Goal: Task Accomplishment & Management: Manage account settings

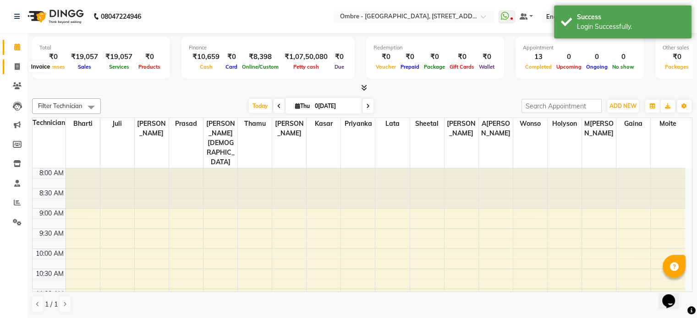
click at [11, 63] on span at bounding box center [17, 67] width 16 height 11
select select "service"
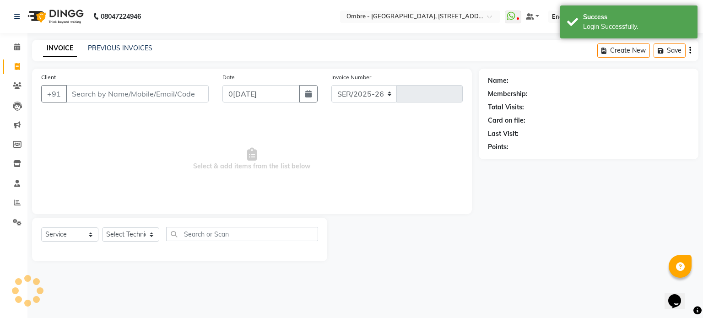
select select "4216"
type input "1888"
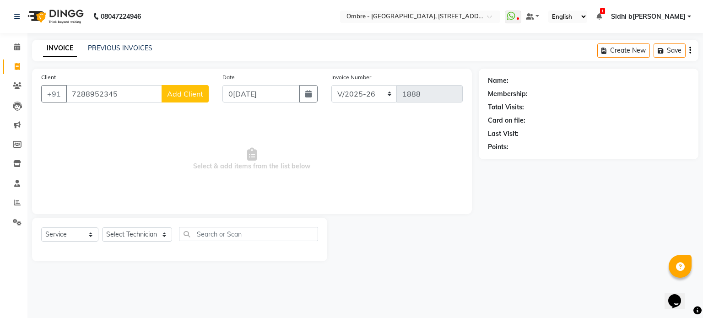
type input "7288952345"
click at [178, 90] on span "Add Client" at bounding box center [185, 93] width 36 height 9
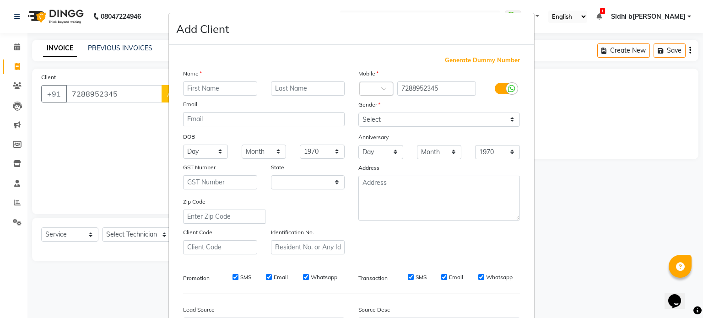
select select "36"
type input "N[PERSON_NAME]"
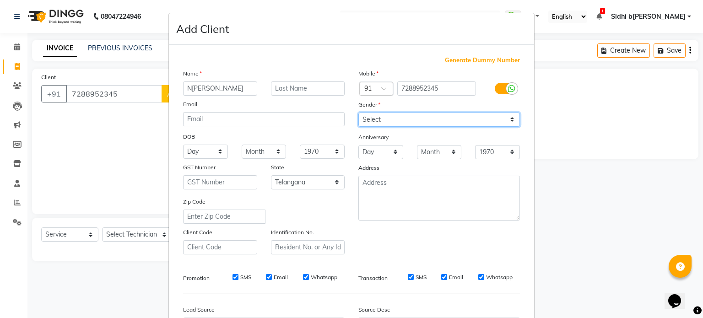
drag, startPoint x: 434, startPoint y: 117, endPoint x: 431, endPoint y: 123, distance: 6.8
click at [434, 117] on select "Select [DEMOGRAPHIC_DATA] [DEMOGRAPHIC_DATA] Other Prefer Not To Say" at bounding box center [440, 120] width 162 height 14
select select "[DEMOGRAPHIC_DATA]"
click at [359, 113] on select "Select [DEMOGRAPHIC_DATA] [DEMOGRAPHIC_DATA] Other Prefer Not To Say" at bounding box center [440, 120] width 162 height 14
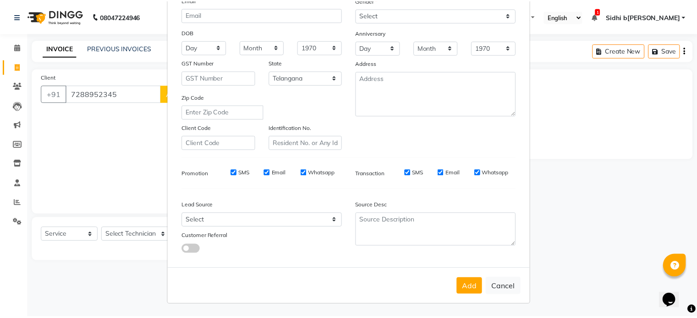
scroll to position [109, 0]
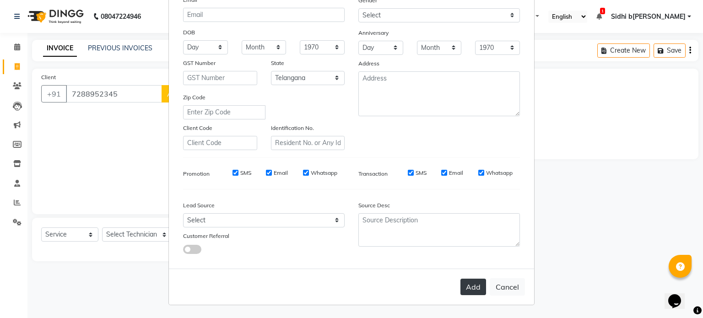
click at [474, 279] on button "Add" at bounding box center [474, 287] width 26 height 16
select select
select select "null"
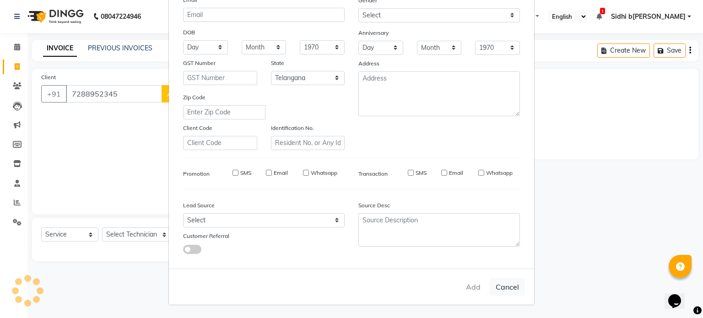
select select
checkbox input "false"
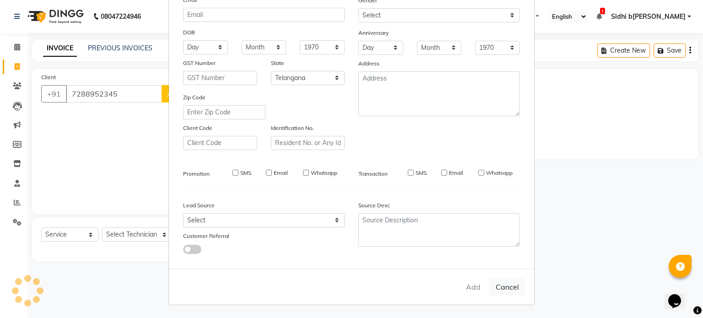
checkbox input "false"
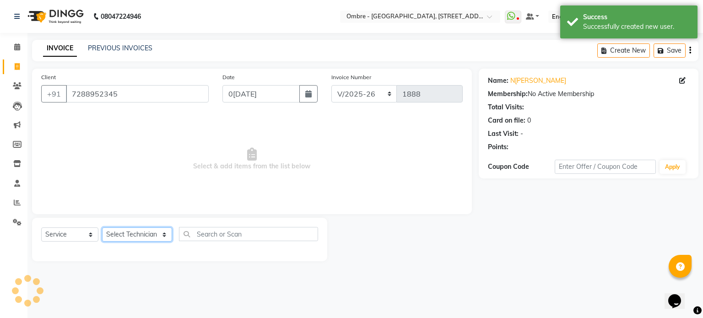
click at [138, 234] on select "Select Technician[PERSON_NAME][PERSON_NAME][PERSON_NAME][PERSON_NAME]e[PERSON_N…" at bounding box center [137, 235] width 70 height 14
click at [102, 228] on select "Select Technician[PERSON_NAME][PERSON_NAME][PERSON_NAME][PERSON_NAME]e[PERSON_N…" at bounding box center [137, 235] width 70 height 14
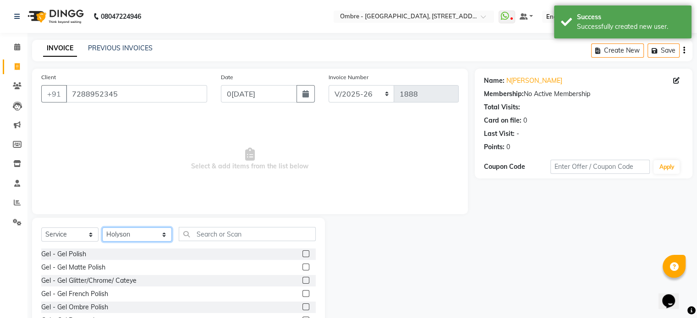
select select "21926"
click at [302, 254] on label at bounding box center [305, 253] width 7 height 7
click at [302, 254] on input "checkbox" at bounding box center [305, 254] width 6 height 6
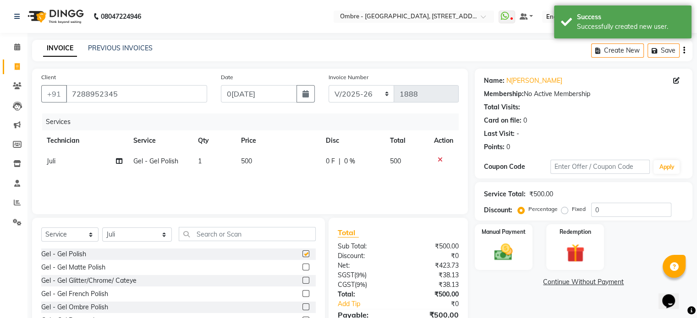
checkbox input "false"
click at [141, 233] on select "Select Technician[PERSON_NAME][PERSON_NAME][PERSON_NAME][PERSON_NAME]e[PERSON_N…" at bounding box center [137, 235] width 70 height 14
select select "66092"
click at [102, 228] on select "Select Technician[PERSON_NAME][PERSON_NAME][PERSON_NAME][PERSON_NAME]e[PERSON_N…" at bounding box center [137, 235] width 70 height 14
click at [302, 255] on label at bounding box center [305, 253] width 7 height 7
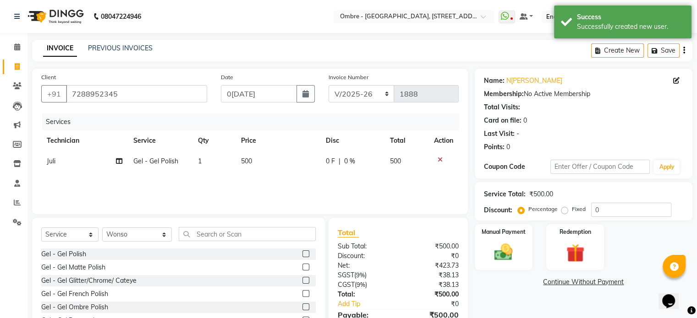
click at [302, 255] on input "checkbox" at bounding box center [305, 254] width 6 height 6
checkbox input "false"
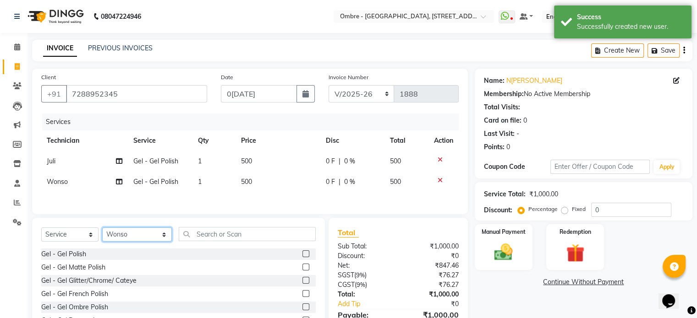
click at [139, 240] on select "Select Technician[PERSON_NAME][PERSON_NAME][PERSON_NAME][PERSON_NAME]e[PERSON_N…" at bounding box center [137, 235] width 70 height 14
select select "58808"
click at [102, 230] on select "Select Technician[PERSON_NAME][PERSON_NAME][PERSON_NAME][PERSON_NAME]e[PERSON_N…" at bounding box center [137, 235] width 70 height 14
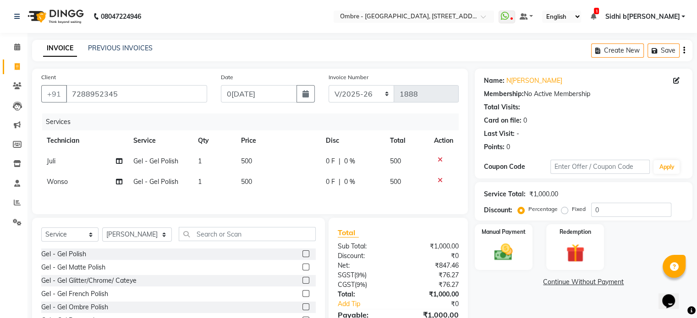
click at [302, 255] on label at bounding box center [305, 253] width 7 height 7
click at [302, 255] on input "checkbox" at bounding box center [305, 254] width 6 height 6
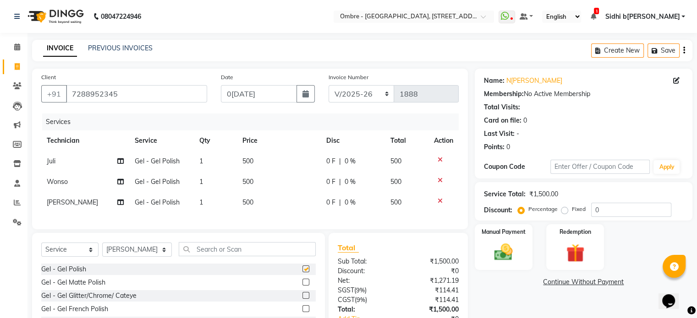
checkbox input "false"
click at [256, 177] on td "500" at bounding box center [279, 182] width 84 height 21
select select "66092"
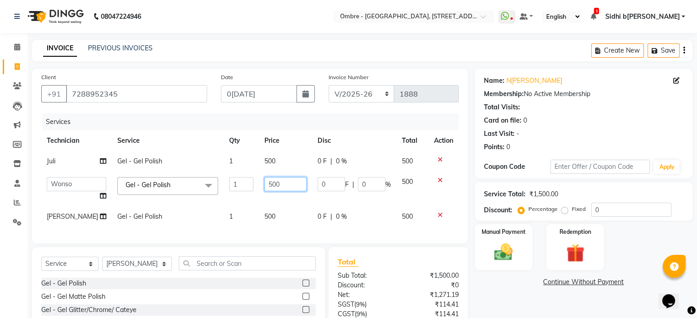
click at [264, 184] on input "500" at bounding box center [285, 184] width 42 height 14
type input "400"
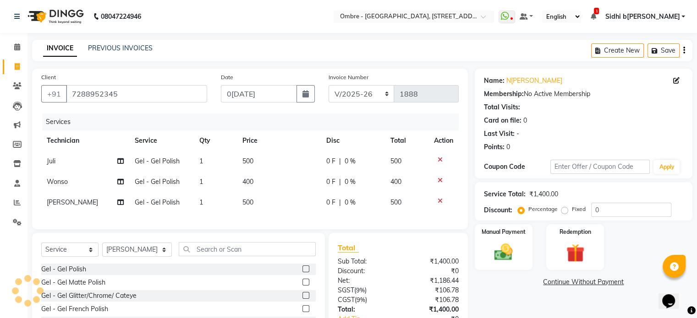
click at [264, 220] on div "Services Technician Service Qty Price Disc Total Action Juli Gel - Gel Polish 1…" at bounding box center [249, 167] width 417 height 107
click at [259, 205] on td "500" at bounding box center [279, 202] width 84 height 21
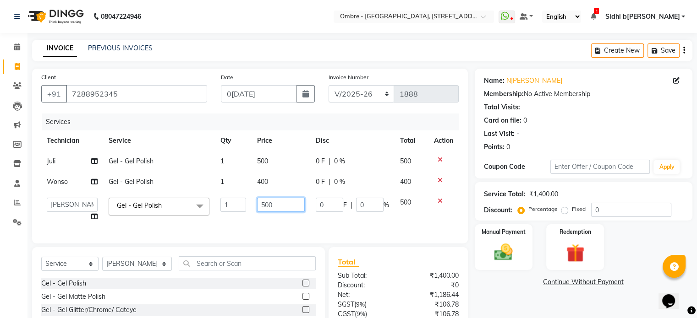
click at [264, 206] on input "500" at bounding box center [281, 205] width 48 height 14
type input "400"
click at [527, 253] on div "Manual Payment" at bounding box center [503, 246] width 60 height 47
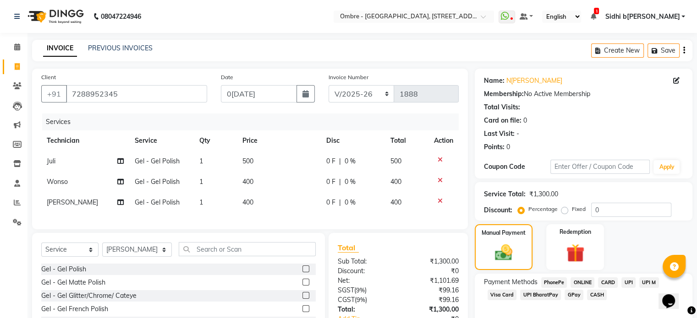
drag, startPoint x: 592, startPoint y: 293, endPoint x: 703, endPoint y: 214, distance: 136.3
click at [592, 293] on span "CASH" at bounding box center [597, 295] width 20 height 11
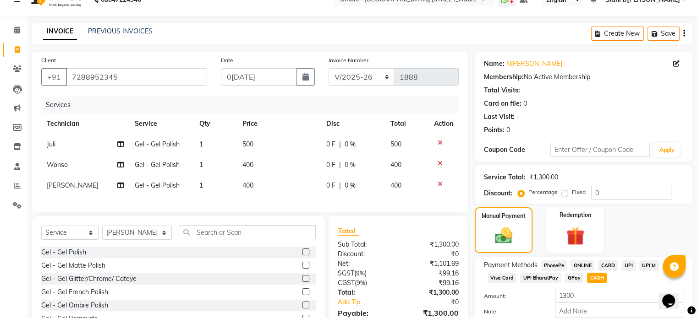
scroll to position [60, 0]
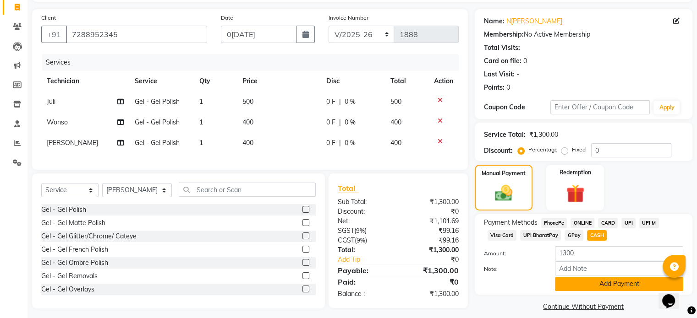
click at [642, 280] on button "Add Payment" at bounding box center [619, 284] width 128 height 14
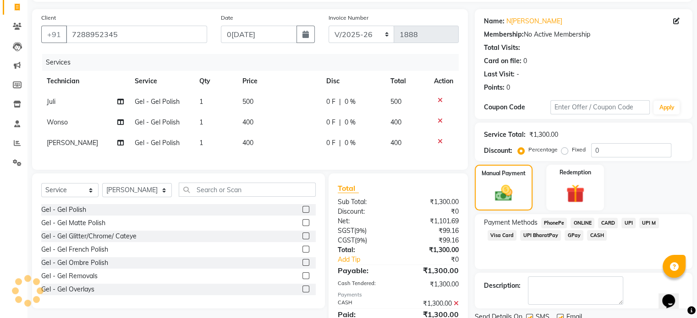
scroll to position [103, 0]
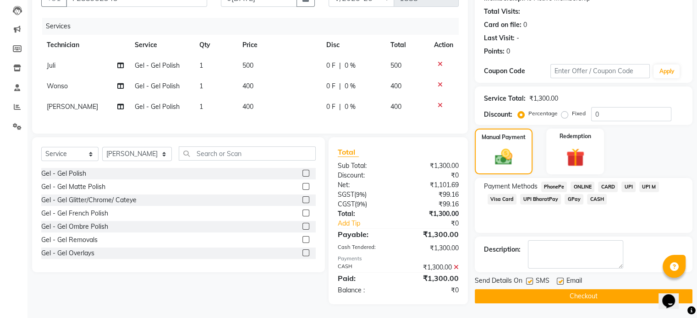
click at [614, 289] on button "Checkout" at bounding box center [583, 296] width 218 height 14
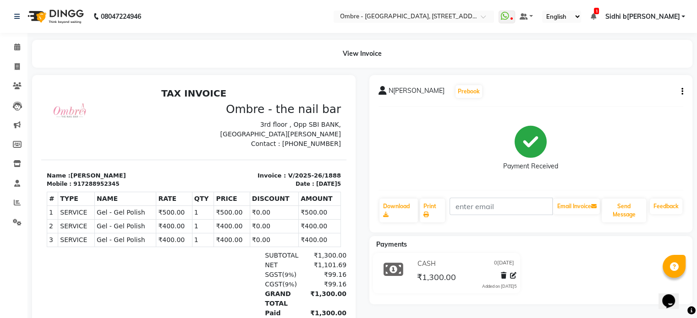
scroll to position [49, 0]
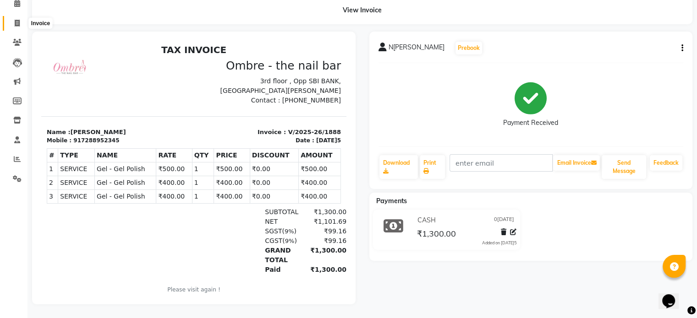
click at [11, 18] on span at bounding box center [17, 23] width 16 height 11
select select "service"
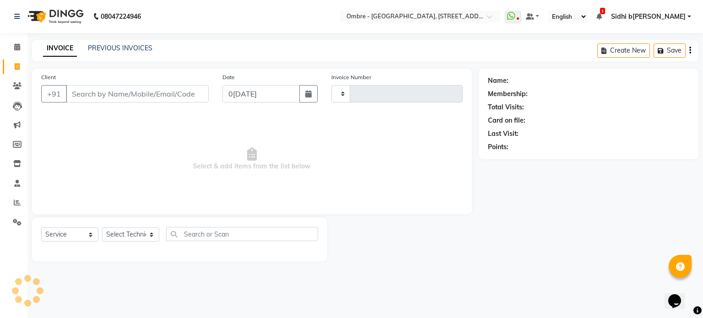
type input "1889"
select select "4216"
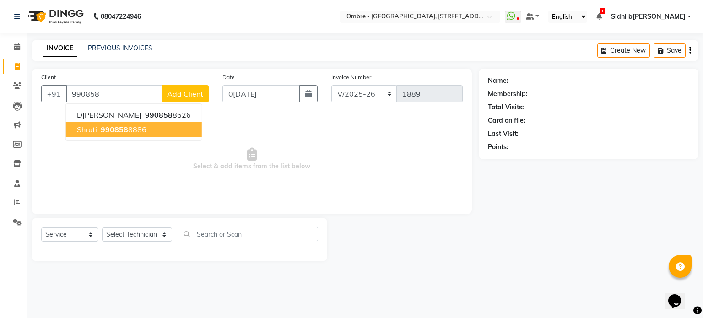
click at [120, 132] on span "990858" at bounding box center [114, 129] width 27 height 9
type input "9908588886"
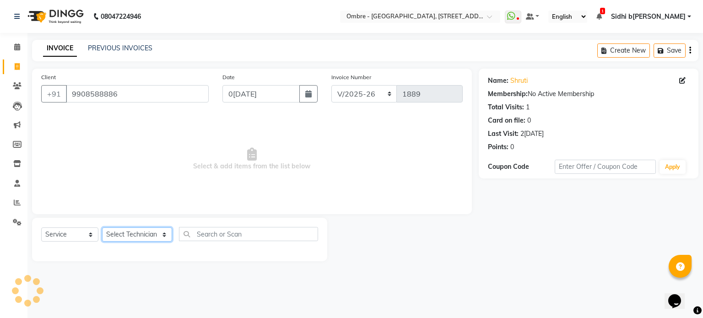
click at [139, 236] on select "Select Technician[PERSON_NAME][PERSON_NAME][PERSON_NAME][PERSON_NAME]e[PERSON_N…" at bounding box center [137, 235] width 70 height 14
select select "24129"
click at [102, 228] on select "Select Technician[PERSON_NAME][PERSON_NAME][PERSON_NAME][PERSON_NAME]e[PERSON_N…" at bounding box center [137, 235] width 70 height 14
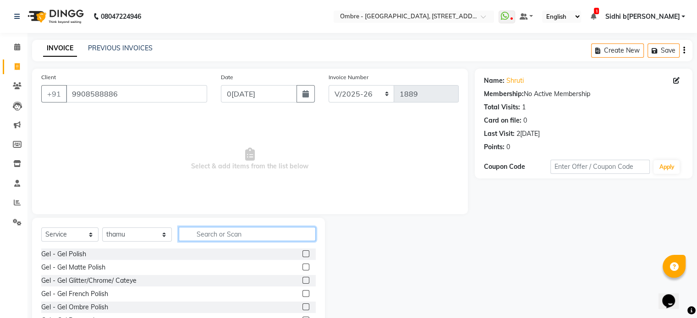
click at [221, 240] on input "text" at bounding box center [247, 234] width 137 height 14
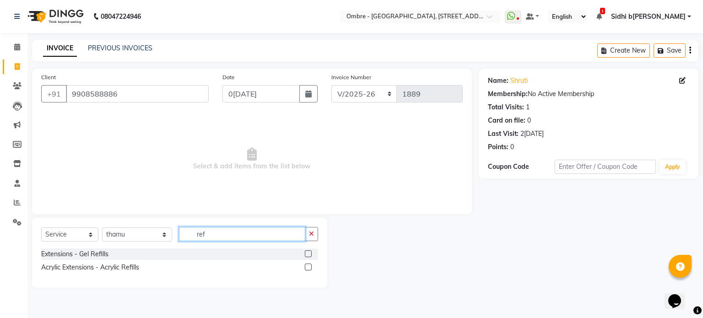
type input "ref"
click at [309, 267] on label at bounding box center [308, 267] width 7 height 7
click at [309, 267] on input "checkbox" at bounding box center [308, 268] width 6 height 6
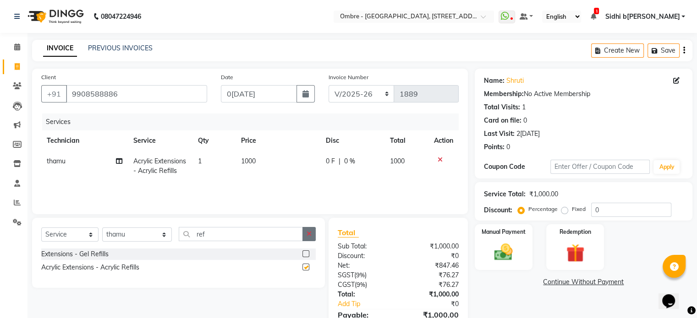
checkbox input "false"
click at [309, 234] on icon "button" at bounding box center [308, 234] width 5 height 6
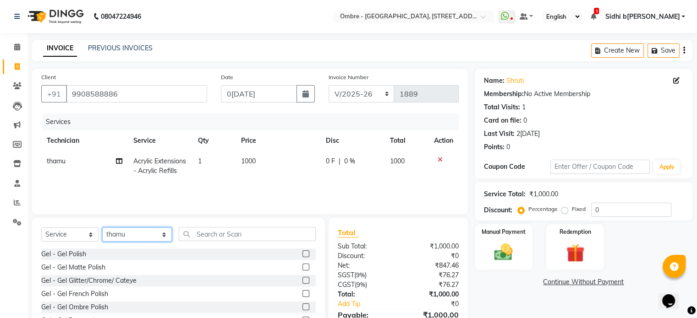
click at [115, 233] on select "Select Technician[PERSON_NAME][PERSON_NAME][PERSON_NAME][PERSON_NAME]e[PERSON_N…" at bounding box center [137, 235] width 70 height 14
select select "21933"
click at [102, 228] on select "Select Technician[PERSON_NAME][PERSON_NAME][PERSON_NAME][PERSON_NAME]e[PERSON_N…" at bounding box center [137, 235] width 70 height 14
click at [302, 252] on label at bounding box center [305, 253] width 7 height 7
click at [302, 252] on input "checkbox" at bounding box center [305, 254] width 6 height 6
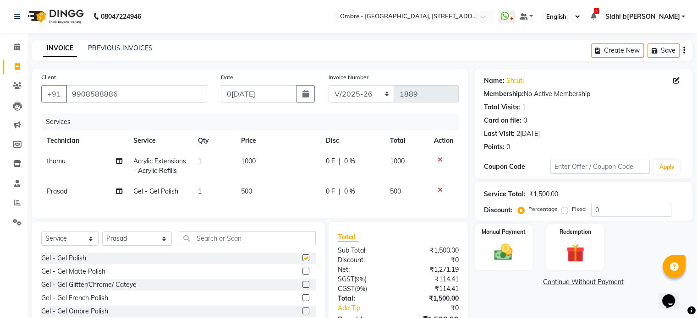
checkbox input "false"
click at [258, 168] on td "1000" at bounding box center [277, 166] width 84 height 30
select select "24129"
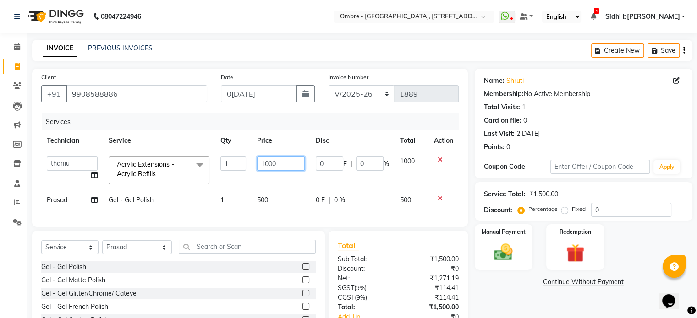
drag, startPoint x: 268, startPoint y: 165, endPoint x: 249, endPoint y: 164, distance: 19.3
click at [249, 164] on tr "[PERSON_NAME] [PERSON_NAME] [PERSON_NAME] [PERSON_NAME] [PERSON_NAME] priyanka …" at bounding box center [249, 170] width 417 height 39
type input "5700"
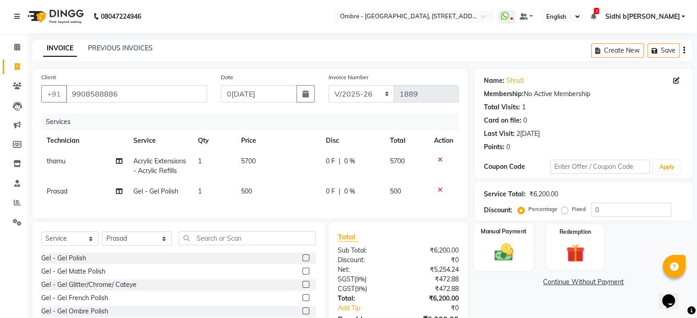
click at [496, 244] on img at bounding box center [503, 253] width 31 height 22
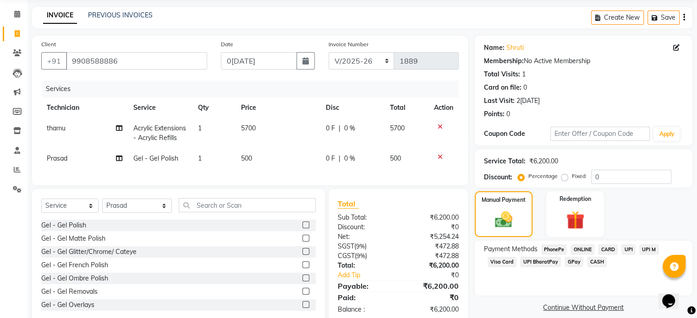
scroll to position [41, 0]
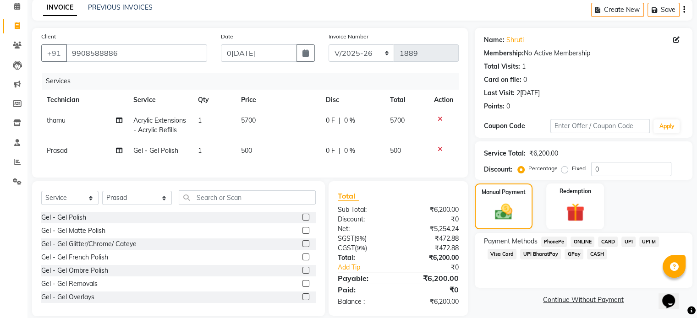
click at [629, 238] on span "UPI" at bounding box center [628, 242] width 14 height 11
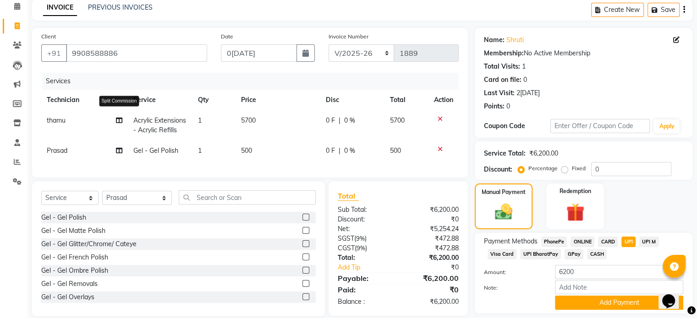
click at [118, 122] on icon at bounding box center [118, 120] width 6 height 6
select select "24129"
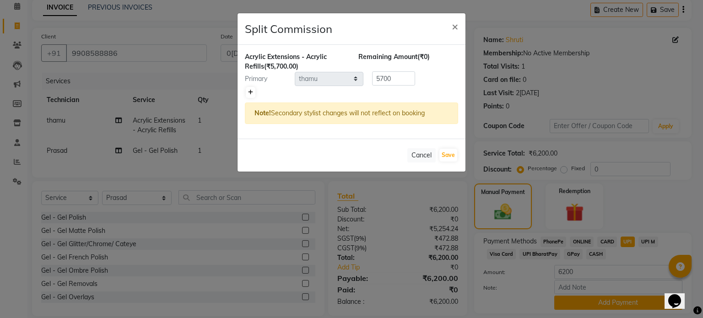
click at [249, 88] on link at bounding box center [251, 92] width 10 height 11
type input "2850"
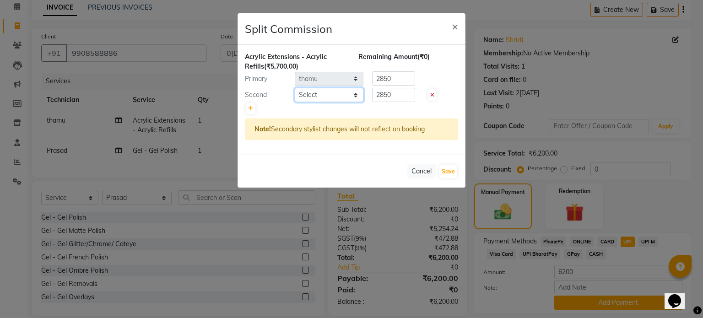
click at [328, 93] on select "Select [PERSON_NAME] [PERSON_NAME] J[PERSON_NAME] L[PERSON_NAME] M[PERSON_NAME]…" at bounding box center [329, 95] width 69 height 14
select select "50943"
click at [295, 88] on select "Select [PERSON_NAME] [PERSON_NAME] J[PERSON_NAME] L[PERSON_NAME] M[PERSON_NAME]…" at bounding box center [329, 95] width 69 height 14
click at [450, 168] on button "Save" at bounding box center [449, 171] width 18 height 13
select select "Select"
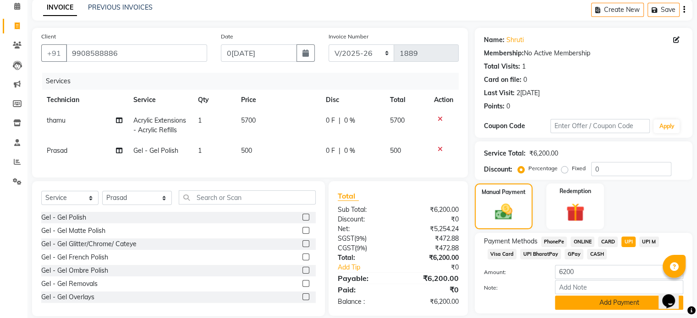
click at [643, 301] on button "Add Payment" at bounding box center [619, 303] width 128 height 14
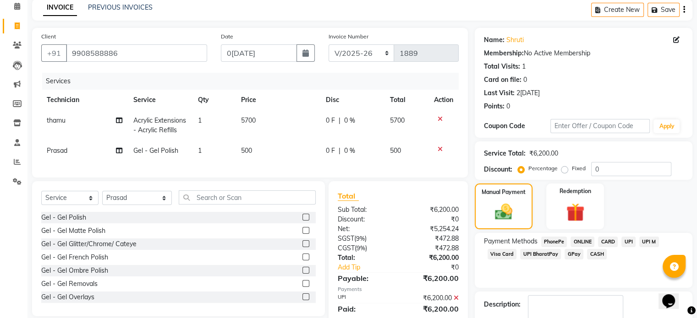
scroll to position [94, 0]
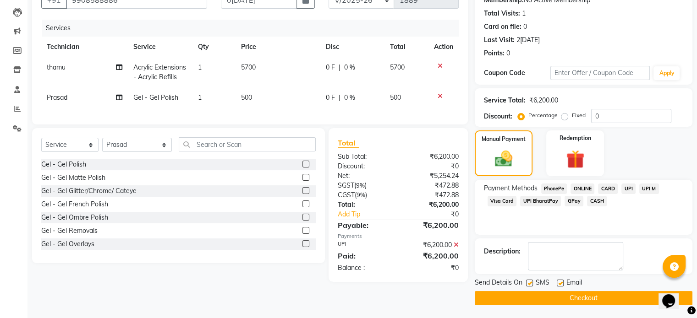
click at [623, 295] on button "Checkout" at bounding box center [583, 298] width 218 height 14
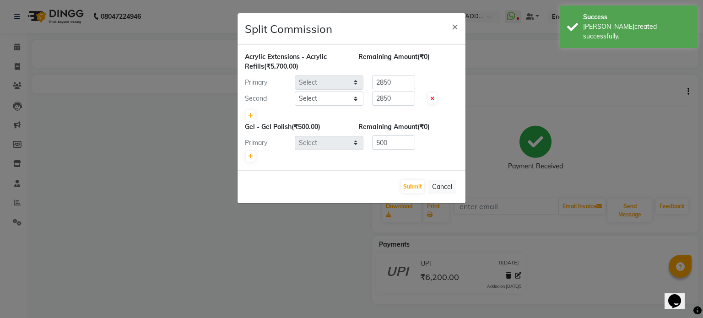
select select "24129"
select select "50943"
select select "21933"
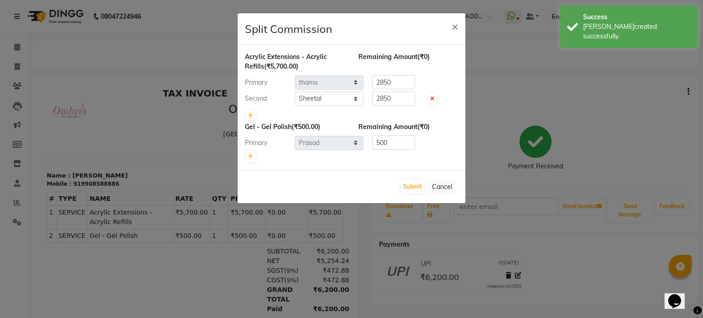
click at [72, 115] on ngb-modal-window "Split Commission × Acrylic Extensions - Acrylic Refills (₹5,700.00) Remaining A…" at bounding box center [351, 159] width 703 height 318
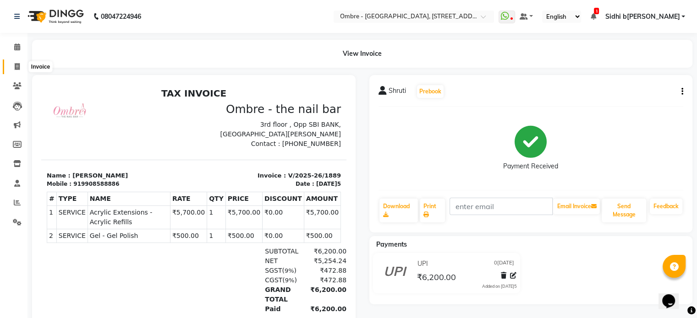
click at [20, 62] on span at bounding box center [17, 67] width 16 height 11
select select "service"
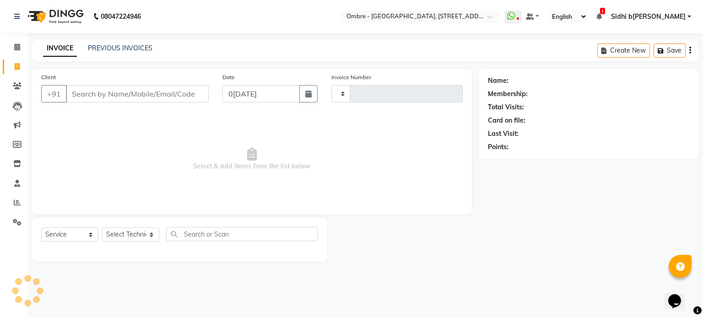
type input "1890"
select select "4216"
click at [20, 62] on span at bounding box center [17, 67] width 16 height 11
select select "service"
type input "1890"
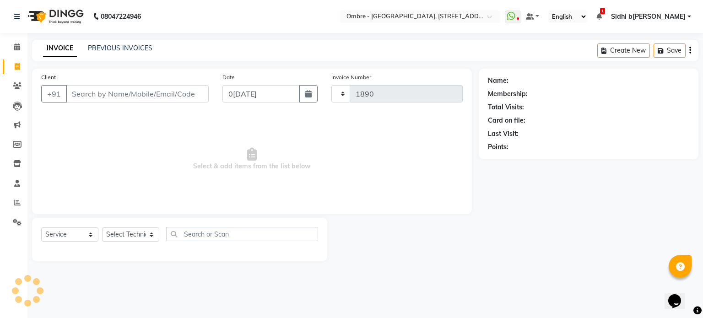
select select "4216"
click at [0, 172] on li "Inventory" at bounding box center [13, 164] width 27 height 20
click at [20, 225] on icon at bounding box center [17, 222] width 9 height 7
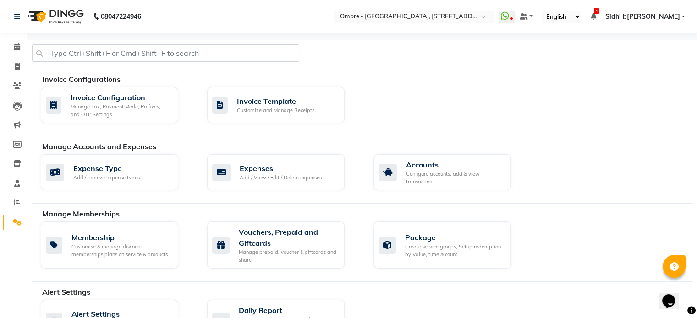
scroll to position [352, 0]
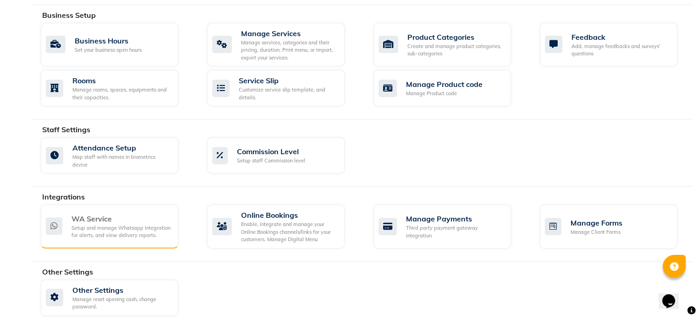
click at [114, 213] on div "WA Service" at bounding box center [120, 218] width 99 height 11
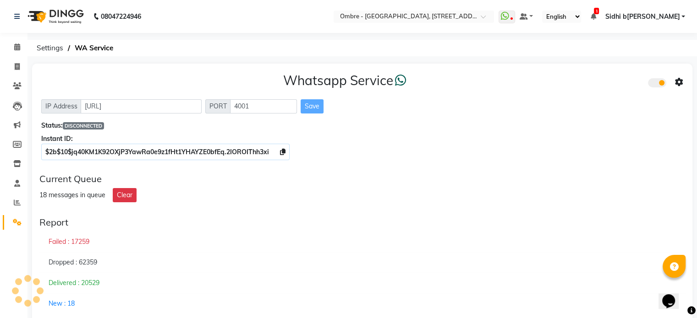
click at [615, 170] on div "Current Queue 18 messages in queue Clear" at bounding box center [362, 188] width 653 height 36
click at [543, 157] on div "Whatsapp Service IP Address [URL] PORT 4001 Save Status: DISCONNECTED Instant I…" at bounding box center [362, 115] width 660 height 103
click at [501, 165] on div "Whatsapp Service IP Address [URL] PORT 4001 Save Status: CONNECTED Instant ID: …" at bounding box center [362, 115] width 660 height 103
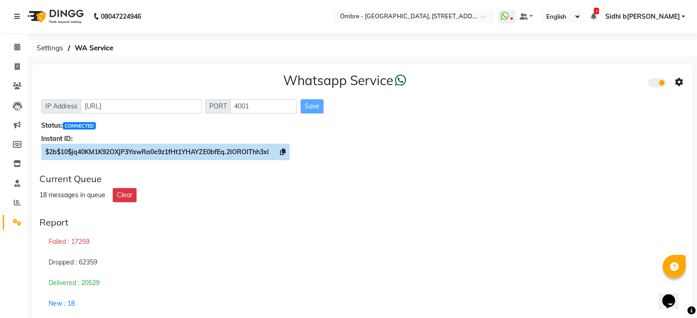
click at [283, 151] on icon at bounding box center [282, 152] width 5 height 6
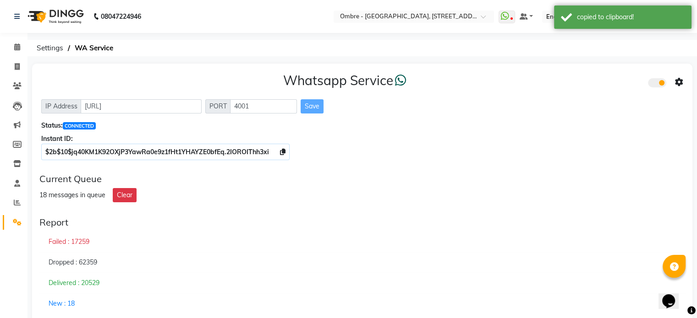
click at [680, 87] on span at bounding box center [679, 82] width 8 height 12
click at [575, 76] on div "Whatsapp Settings" at bounding box center [612, 72] width 105 height 11
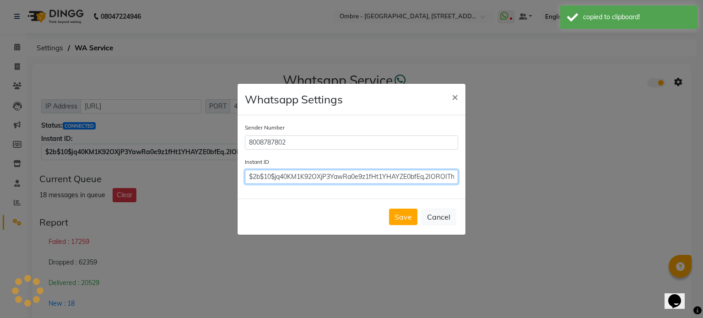
click at [294, 177] on input "$2b$10$jq40KM1K92OXjP3YawRa0e9z1fHt1YHAYZE0bfEq.2IOROIThh3xi" at bounding box center [351, 177] width 213 height 14
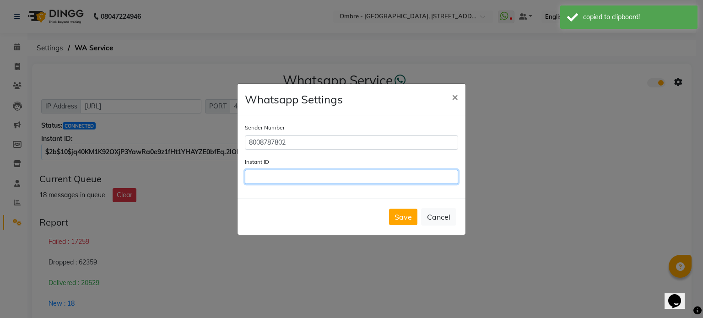
paste input "$2b$10$jq40KM1K92OXjP3YawRa0e9z1fHt1YHAYZE0bfEq.2IOROIThh3xi"
type input "$2b$10$jq40KM1K92OXjP3YawRa0e9z1fHt1YHAYZE0bfEq.2IOROIThh3xi"
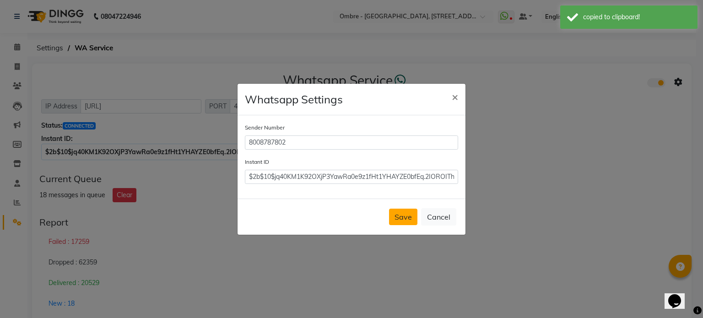
click at [403, 218] on button "Save" at bounding box center [403, 217] width 28 height 16
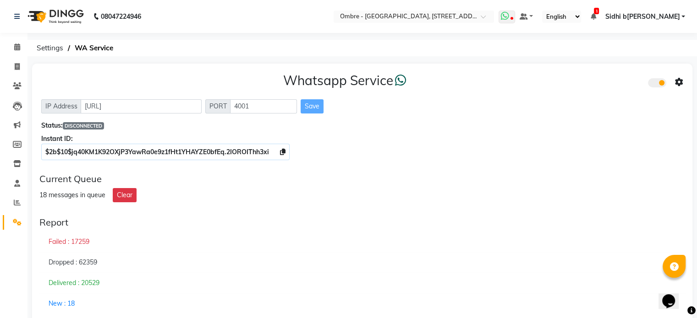
click at [509, 16] on icon at bounding box center [505, 15] width 8 height 9
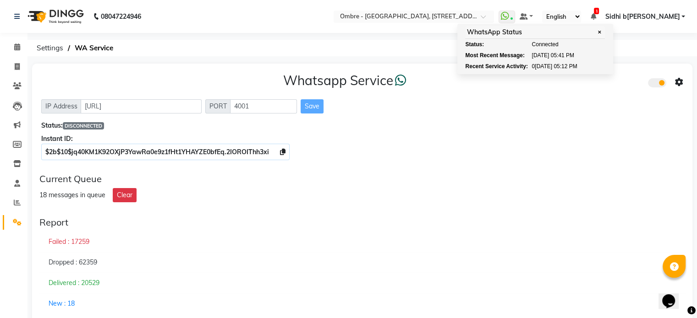
click at [333, 180] on div "Current Queue" at bounding box center [361, 179] width 645 height 11
